Goal: Information Seeking & Learning: Learn about a topic

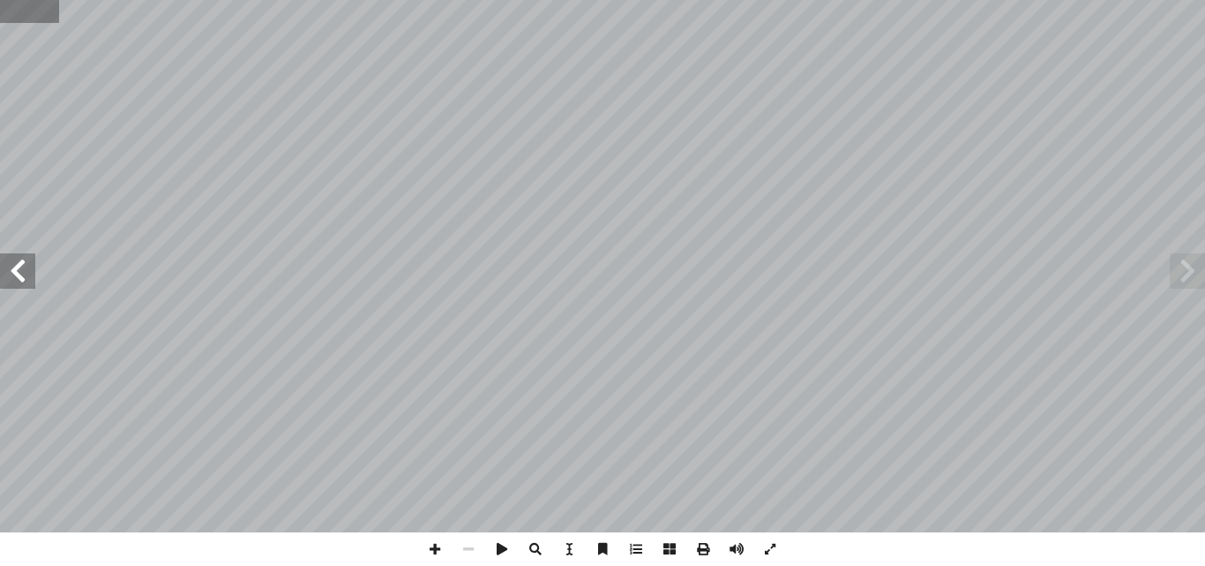
click at [11, 18] on input "text" at bounding box center [29, 11] width 59 height 23
type input "**"
click at [441, 545] on span at bounding box center [435, 549] width 34 height 34
click at [19, 269] on span at bounding box center [17, 270] width 35 height 35
click at [465, 543] on span at bounding box center [469, 549] width 34 height 34
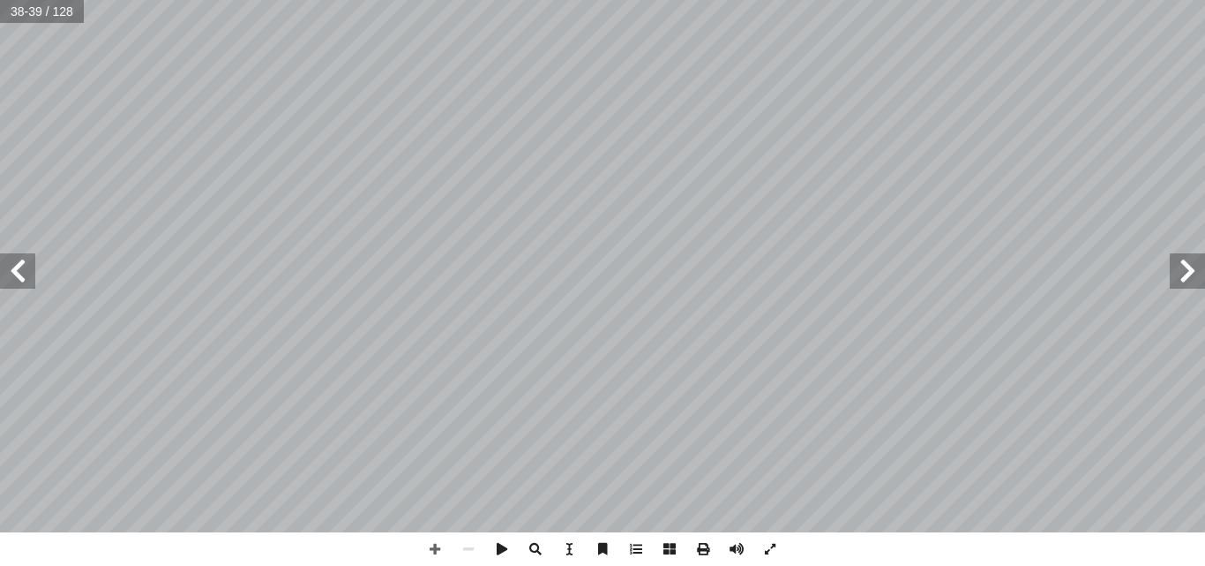
click at [20, 272] on span at bounding box center [17, 270] width 35 height 35
click at [433, 542] on span at bounding box center [435, 549] width 34 height 34
